Goal: Register for event/course

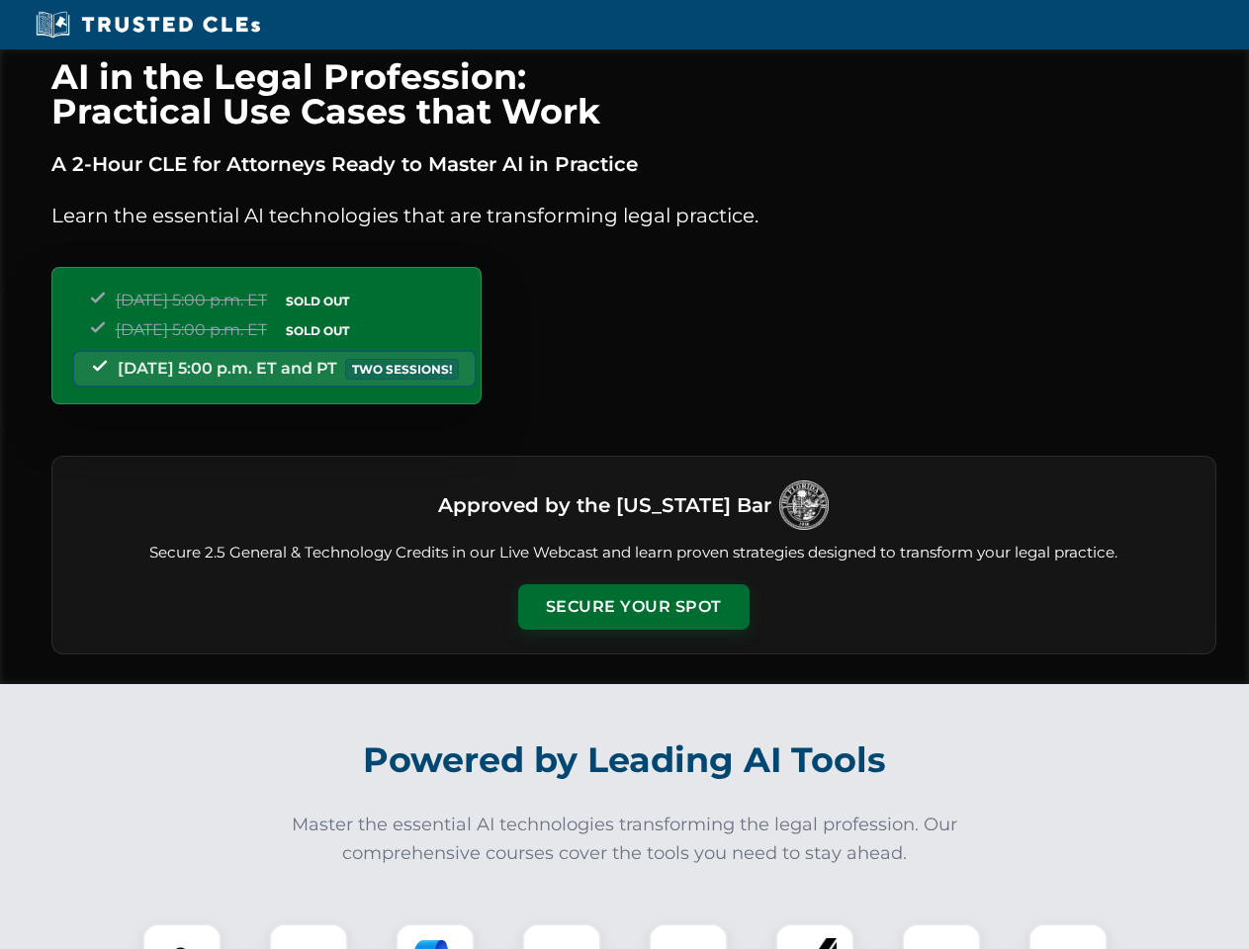
click at [633, 607] on button "Secure Your Spot" at bounding box center [633, 606] width 231 height 45
click at [182, 936] on img at bounding box center [181, 962] width 57 height 57
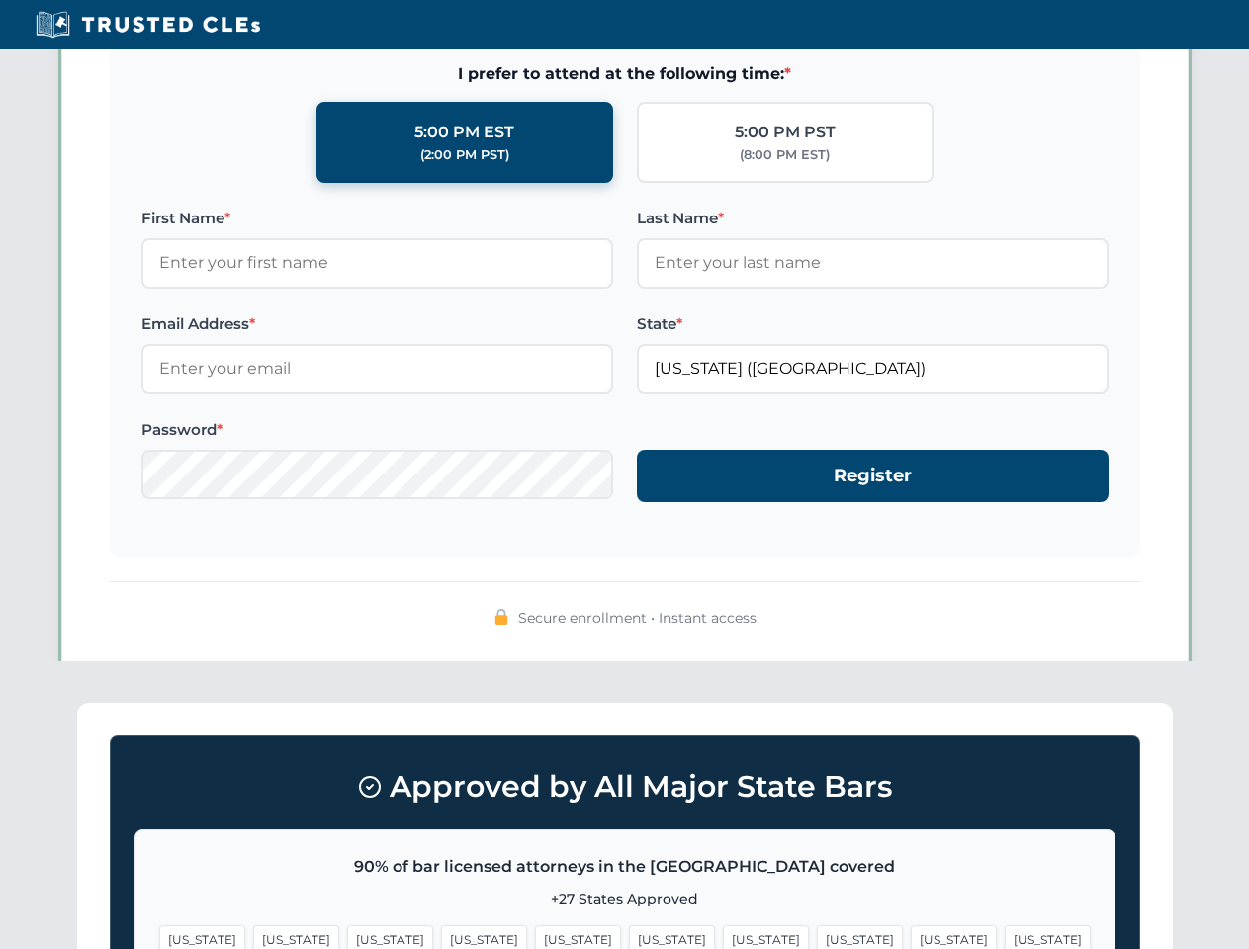
click at [723, 936] on span "[US_STATE]" at bounding box center [766, 940] width 86 height 29
click at [911, 936] on span "[US_STATE]" at bounding box center [954, 940] width 86 height 29
